Goal: Task Accomplishment & Management: Use online tool/utility

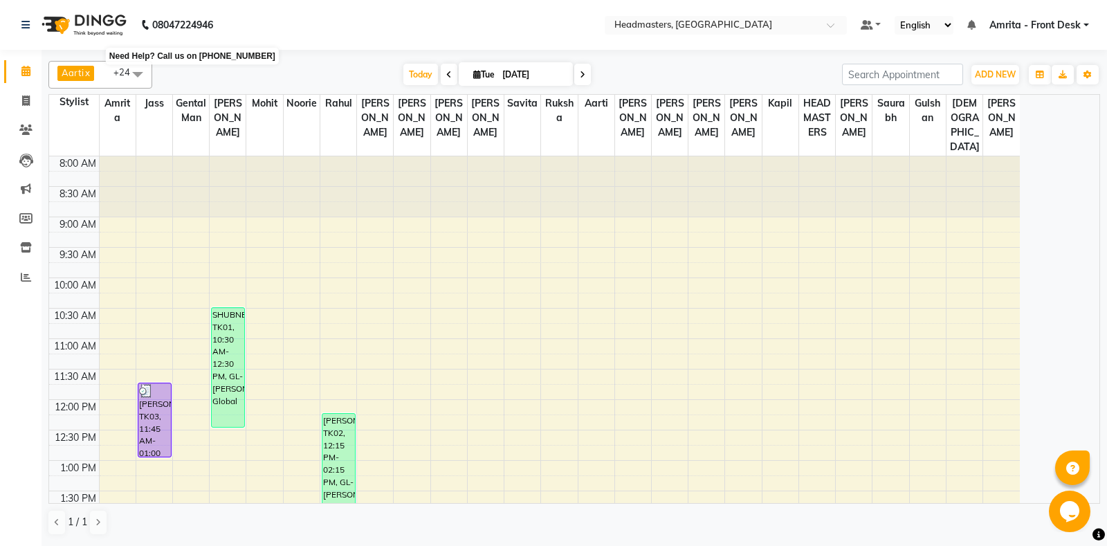
scroll to position [73, 0]
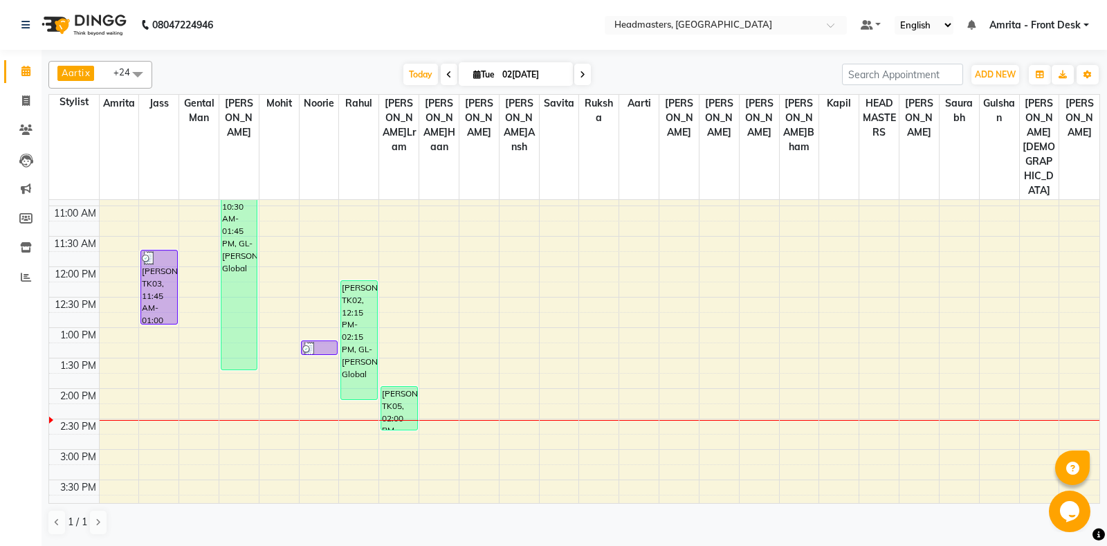
scroll to position [218, 0]
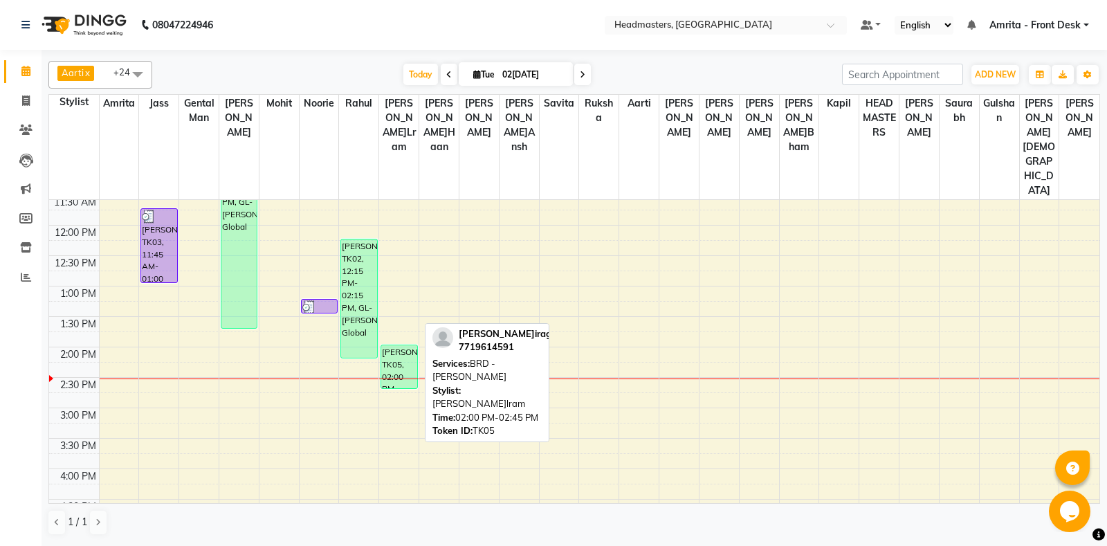
click at [414, 345] on div "[PERSON_NAME]irag, TK05, 02:00 PM-02:45 PM, BR[PERSON_NAME]eard" at bounding box center [398, 366] width 35 height 43
select select "1"
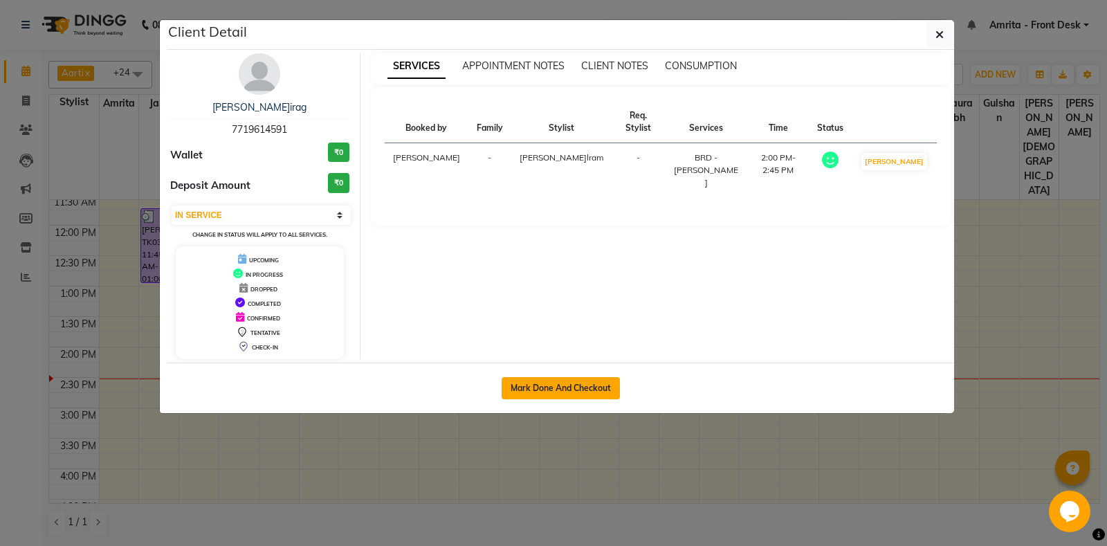
click at [539, 380] on button "Mark Done And Checkout" at bounding box center [560, 388] width 118 height 22
select select "service"
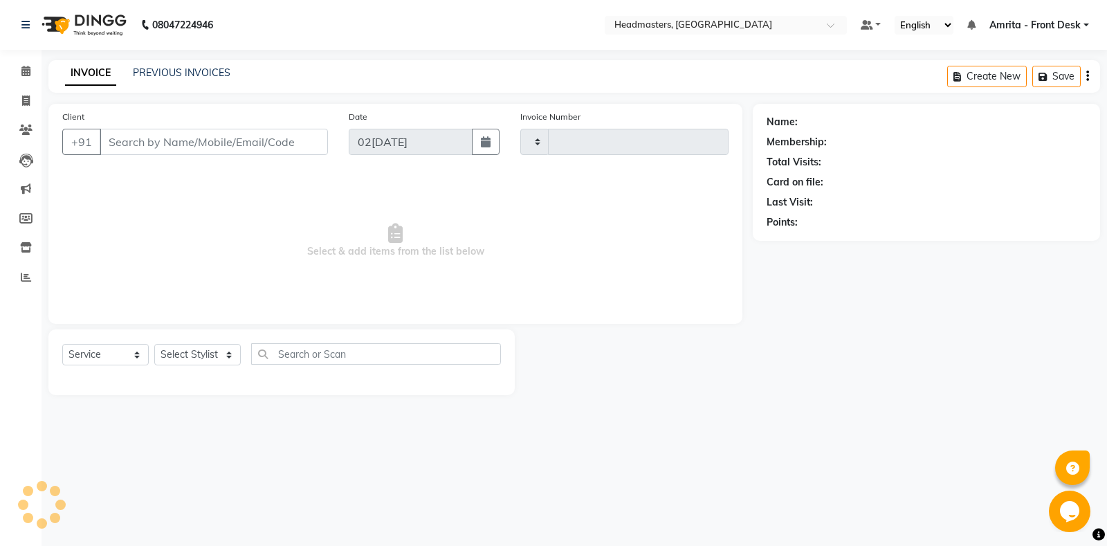
type input "5748"
select select "7130"
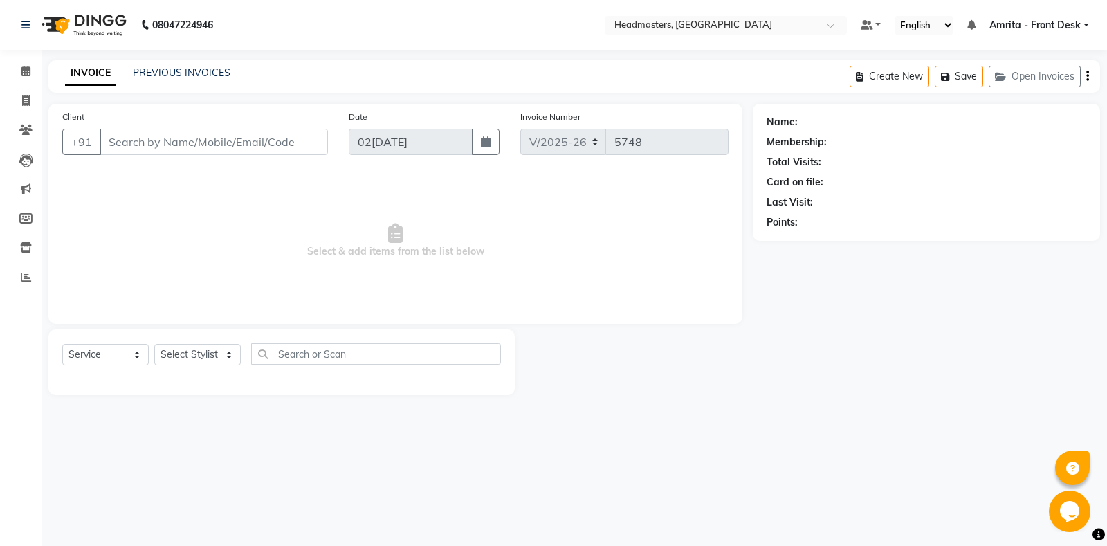
type input "7719614591"
select select "60726"
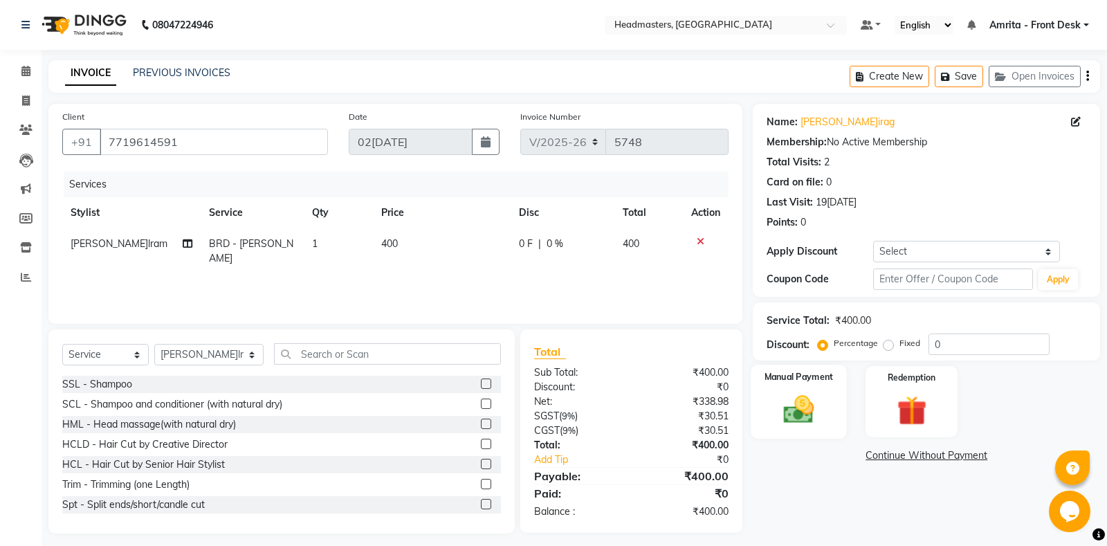
click at [795, 407] on img at bounding box center [799, 408] width 50 height 35
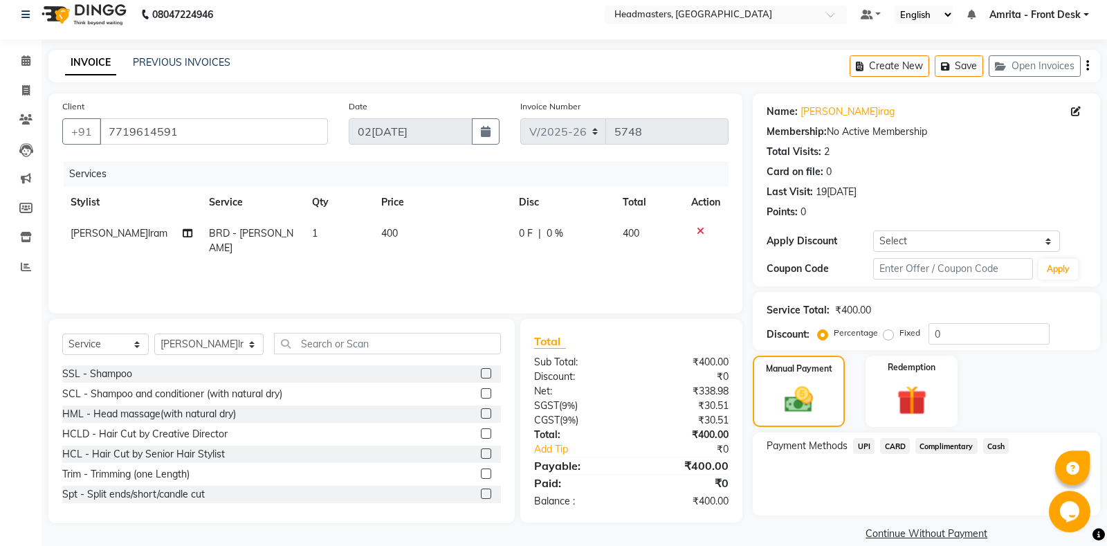
scroll to position [28, 0]
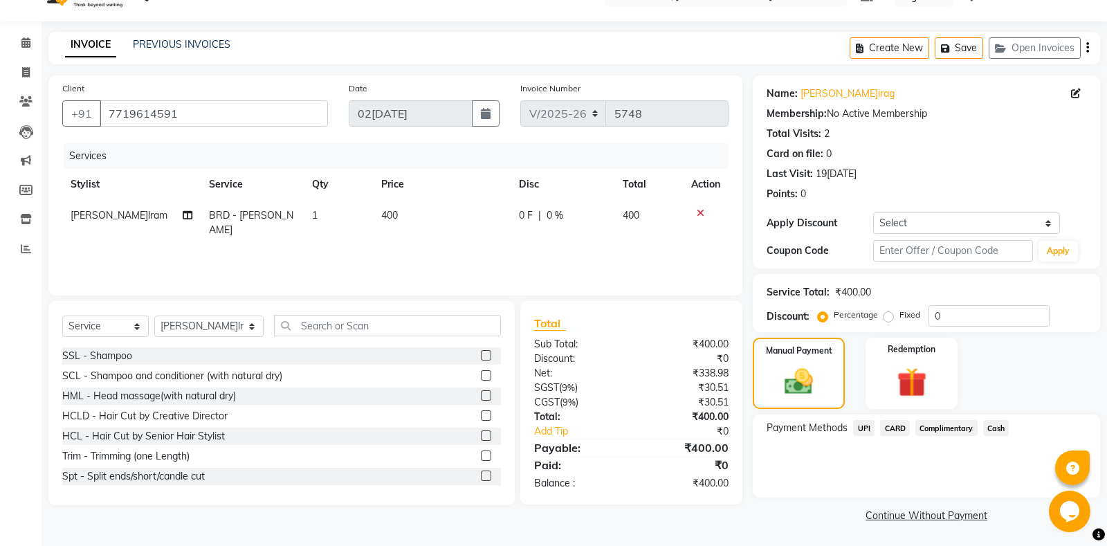
click at [995, 425] on span "Cash" at bounding box center [996, 428] width 26 height 16
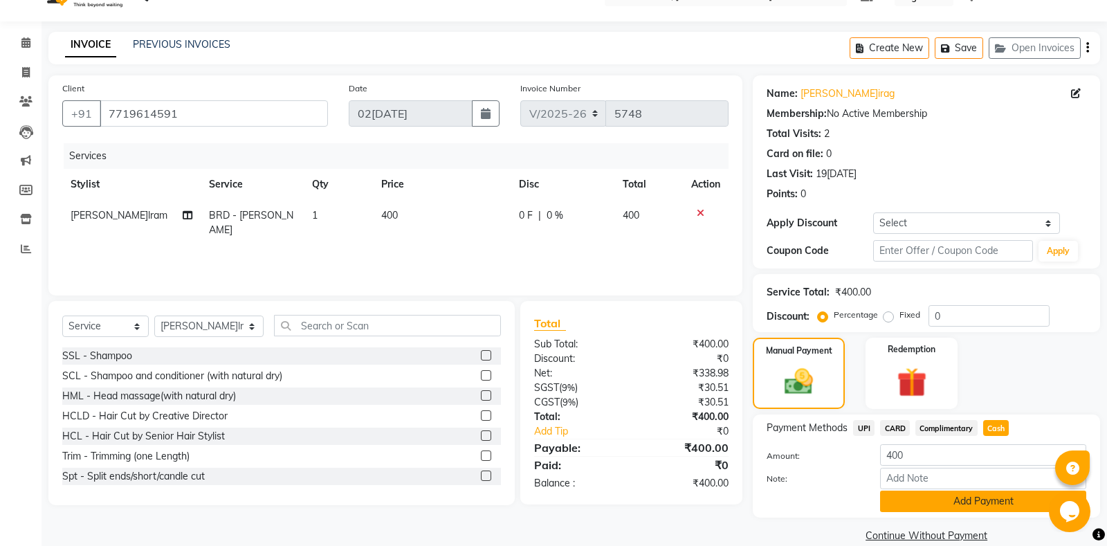
click at [950, 504] on button "Add Payment" at bounding box center [983, 500] width 206 height 21
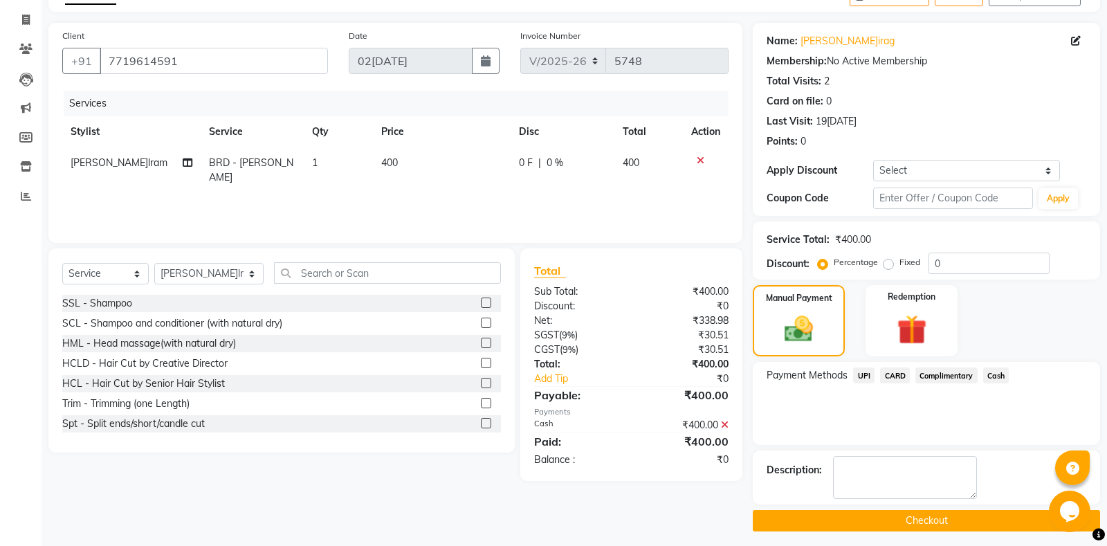
scroll to position [86, 0]
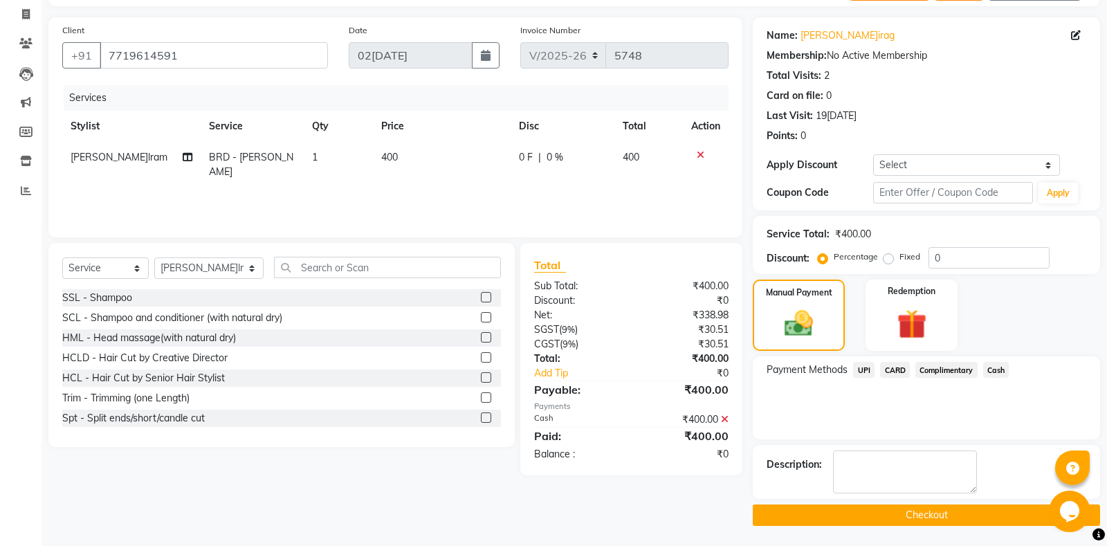
click at [907, 513] on button "Checkout" at bounding box center [925, 514] width 347 height 21
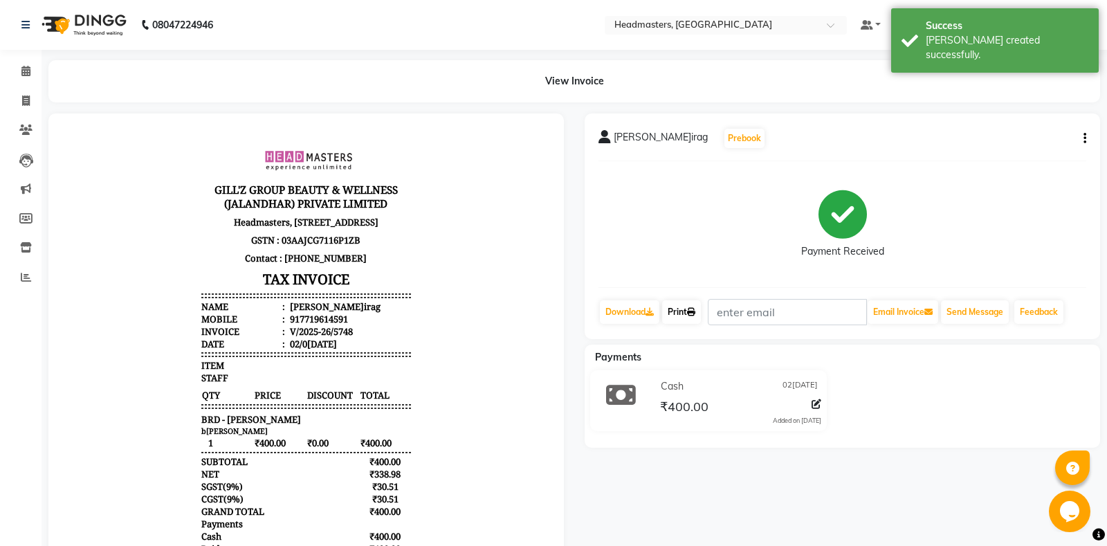
click at [695, 313] on icon at bounding box center [691, 312] width 8 height 8
